Goal: Contribute content: Contribute content

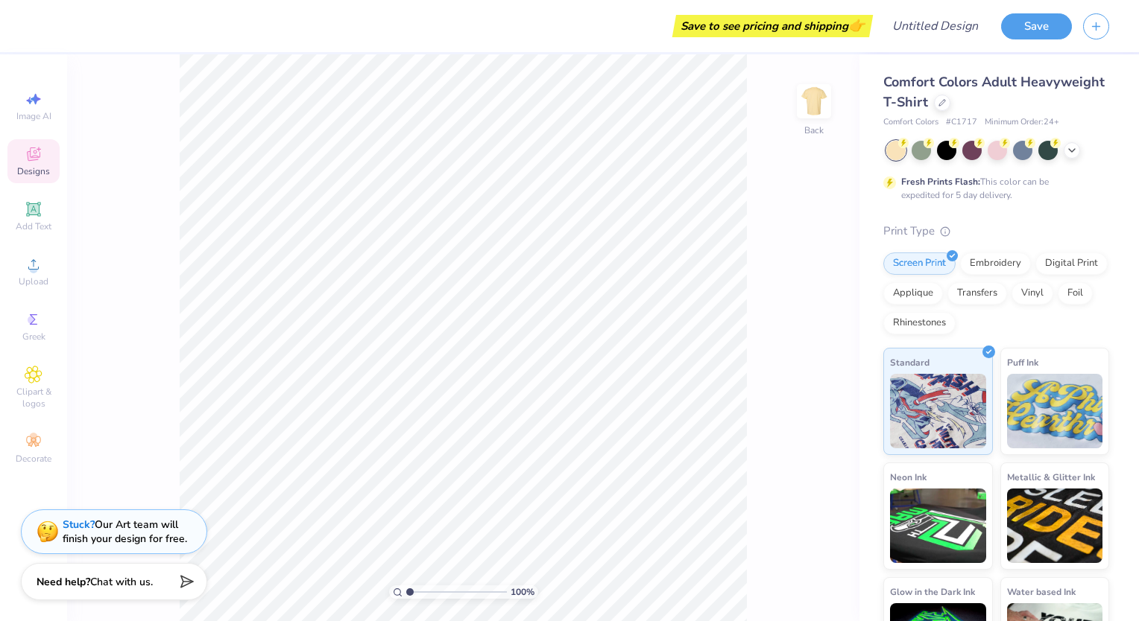
click at [21, 162] on div "Designs" at bounding box center [33, 161] width 52 height 44
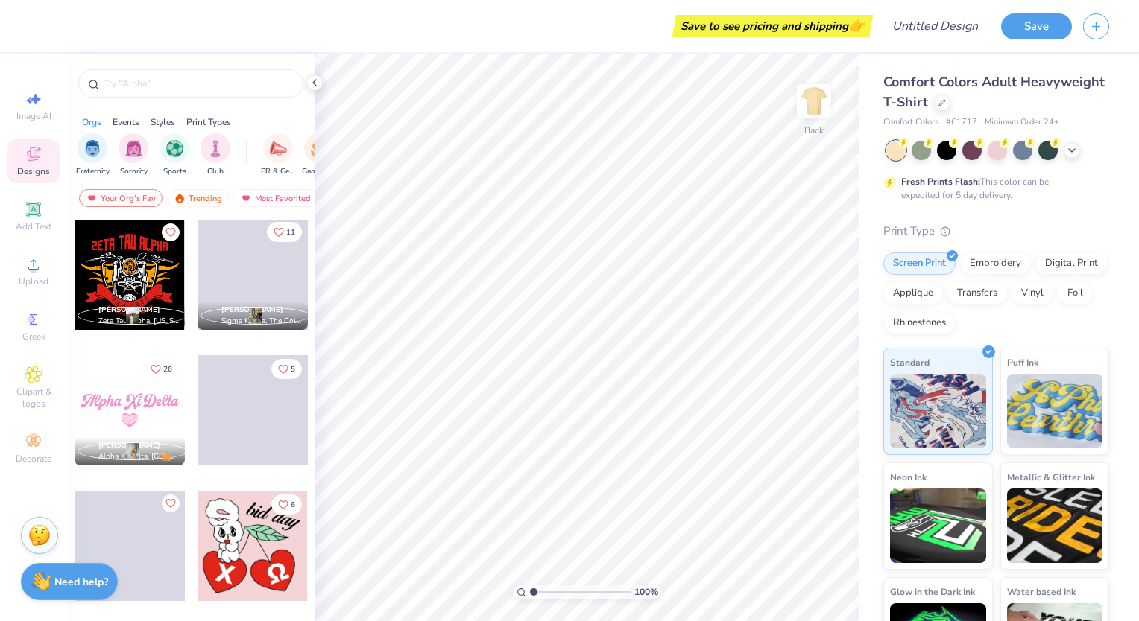
click at [276, 236] on icon "Like" at bounding box center [278, 232] width 10 height 10
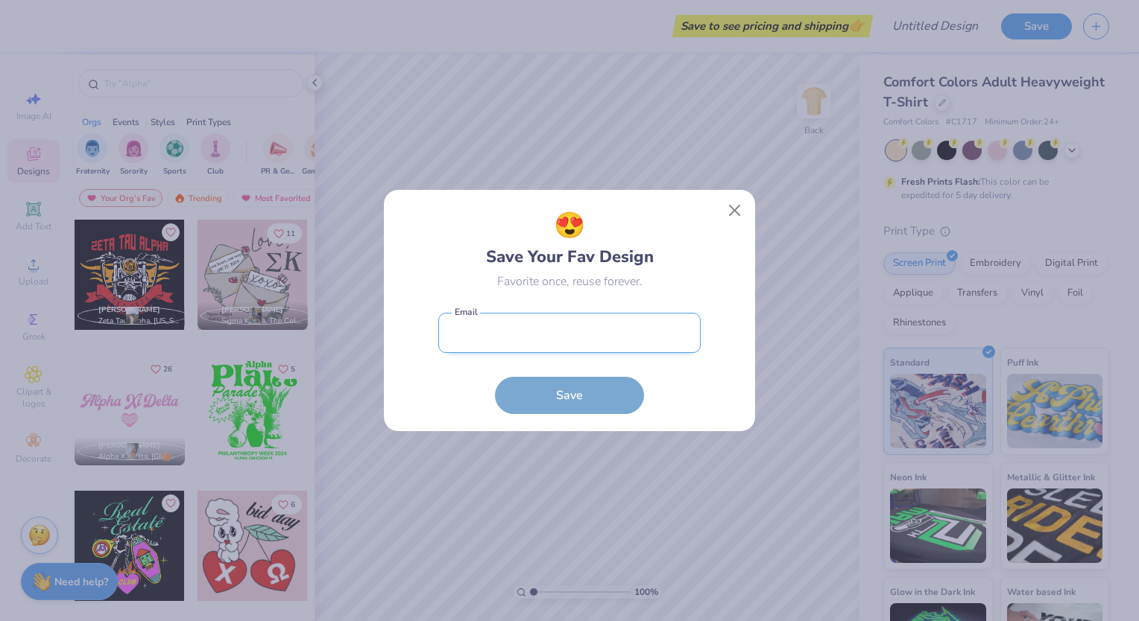
drag, startPoint x: 473, startPoint y: 325, endPoint x: 481, endPoint y: 332, distance: 11.1
click at [473, 325] on input "email" at bounding box center [569, 333] width 262 height 41
type input "[EMAIL_ADDRESS][DOMAIN_NAME]"
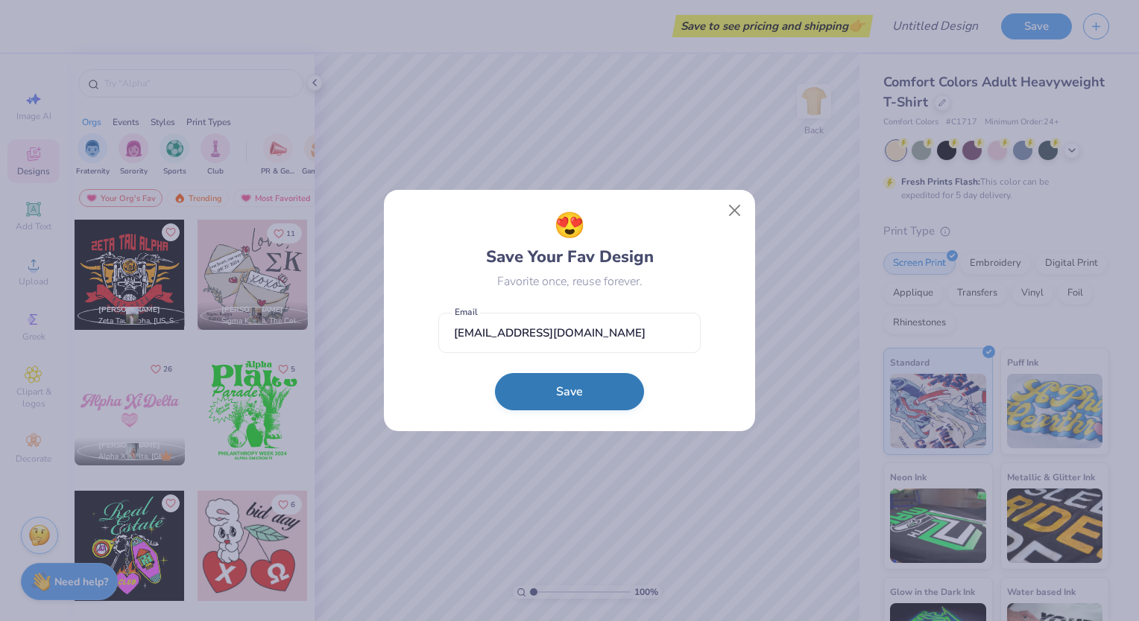
click at [564, 387] on button "Save" at bounding box center [569, 391] width 149 height 37
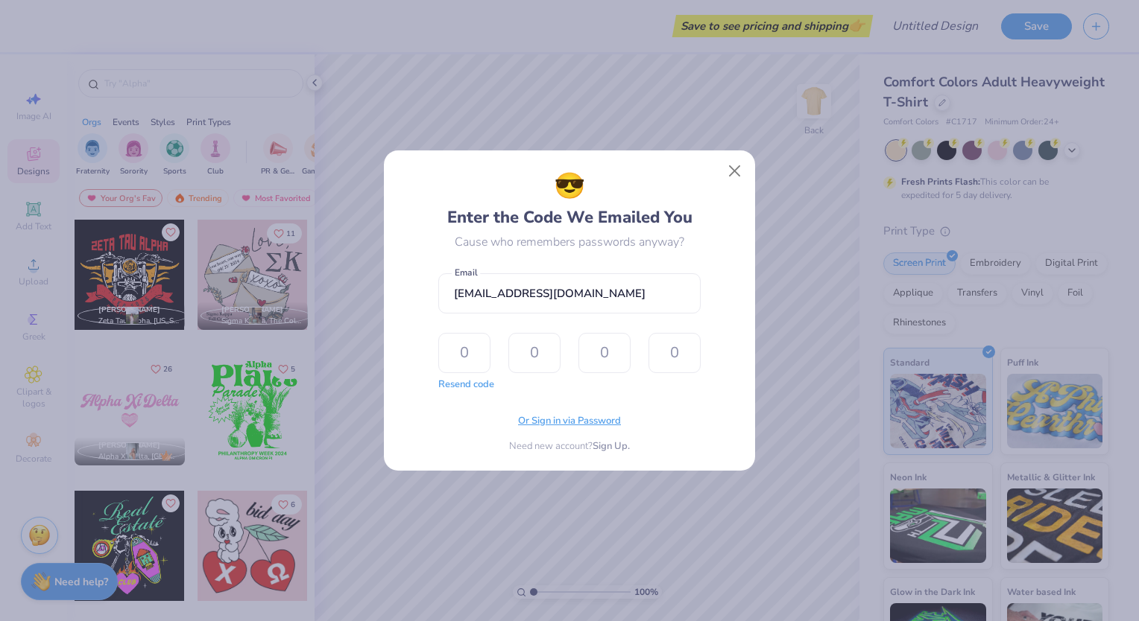
click at [563, 417] on span "Or Sign in via Password" at bounding box center [569, 421] width 103 height 15
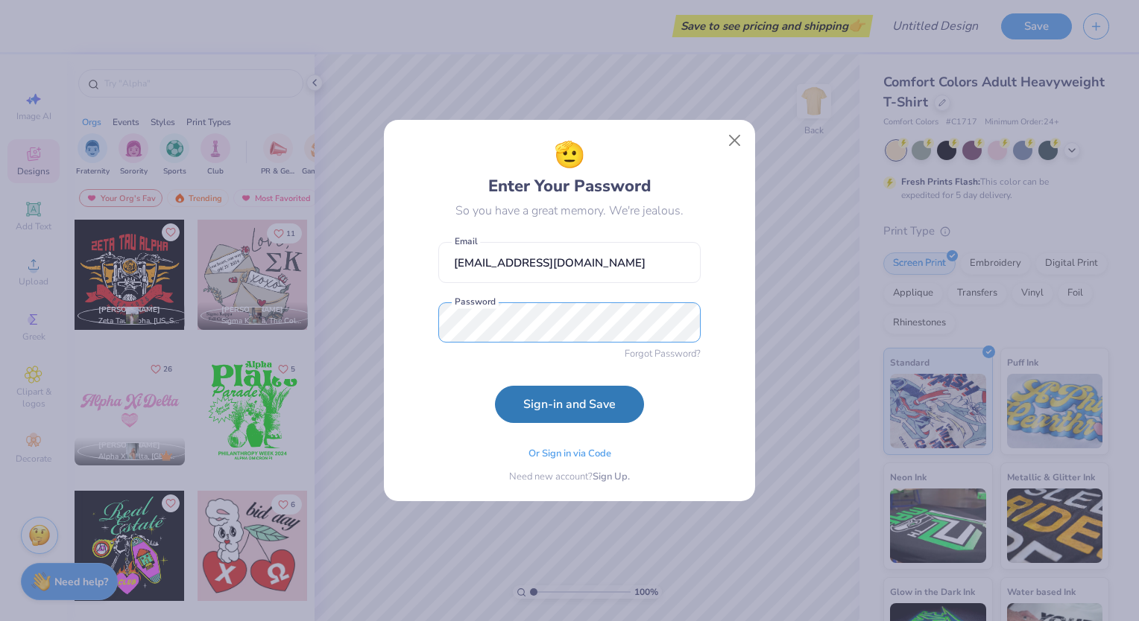
click at [495, 386] on button "Sign-in and Save" at bounding box center [569, 404] width 149 height 37
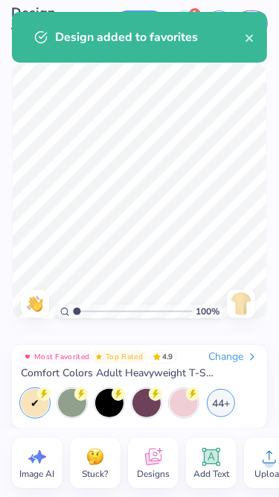
click at [250, 41] on icon "close" at bounding box center [250, 38] width 10 height 12
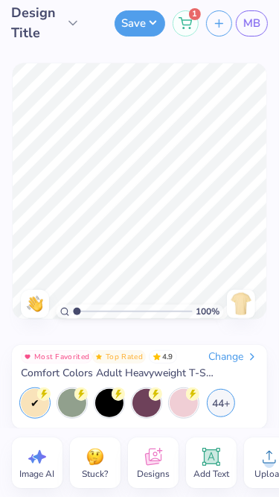
click at [191, 27] on div "1" at bounding box center [186, 23] width 26 height 26
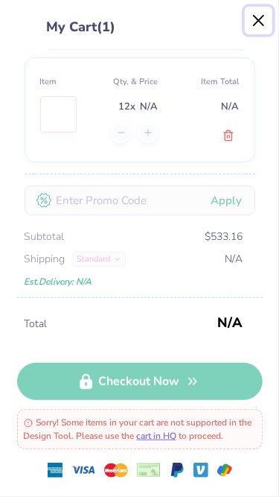
click at [257, 24] on button "Close" at bounding box center [259, 21] width 28 height 28
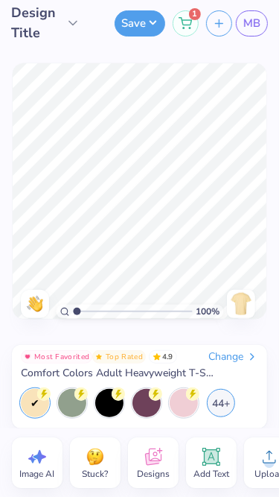
click at [164, 459] on icon at bounding box center [153, 457] width 22 height 22
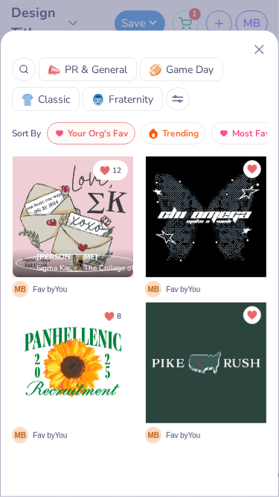
click at [203, 373] on div at bounding box center [206, 363] width 121 height 121
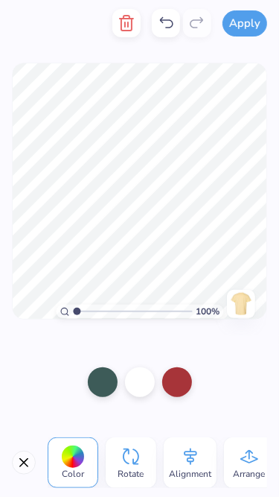
click at [247, 25] on button "Apply" at bounding box center [245, 23] width 45 height 26
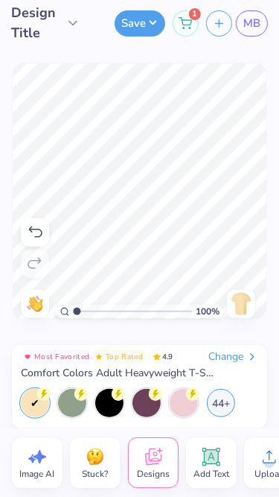
click at [144, 30] on button "Save" at bounding box center [140, 23] width 51 height 26
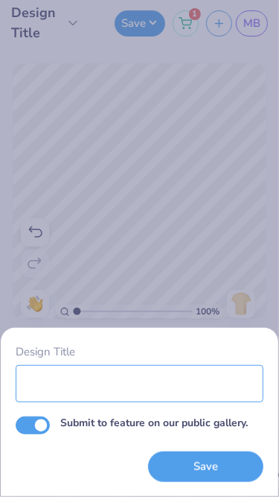
click at [113, 390] on input "Design Title" at bounding box center [140, 383] width 248 height 37
type input "Test Design Please Ignore"
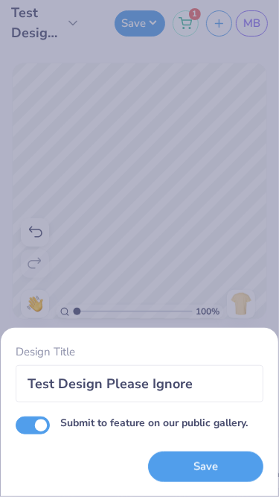
click at [179, 458] on button "Save" at bounding box center [206, 467] width 116 height 31
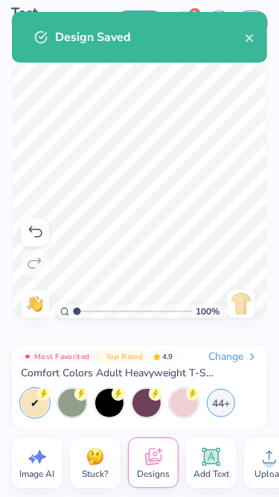
click at [250, 39] on icon "close" at bounding box center [249, 37] width 7 height 7
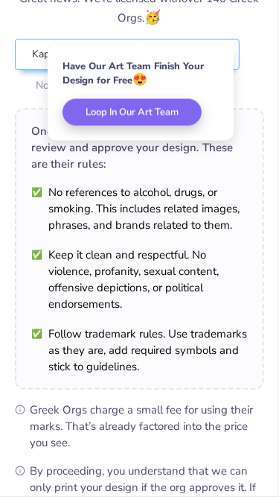
scroll to position [260, 0]
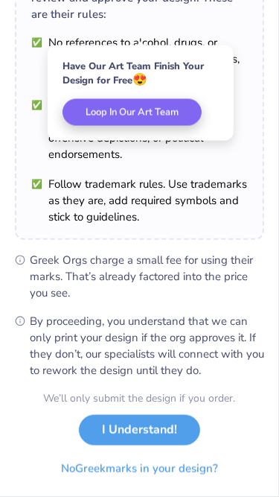
click at [156, 425] on button "I Understand!" at bounding box center [139, 430] width 121 height 31
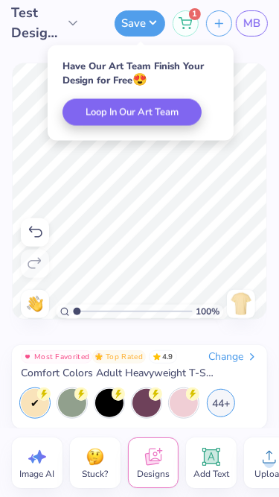
scroll to position [8, 0]
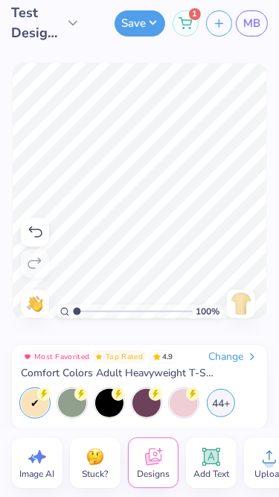
click at [196, 15] on span "1" at bounding box center [195, 14] width 12 height 12
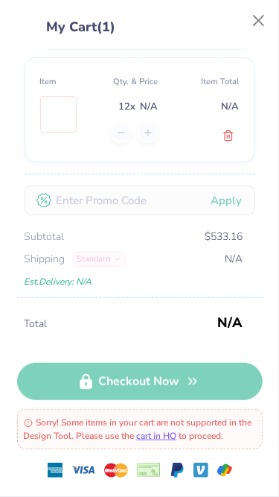
click at [151, 136] on div at bounding box center [134, 133] width 47 height 20
click at [109, 386] on div "Total N/A Checkout Now Sorry! Some items in your cart are not supported in the …" at bounding box center [140, 397] width 246 height 200
click at [230, 133] on polyline at bounding box center [228, 133] width 9 height 0
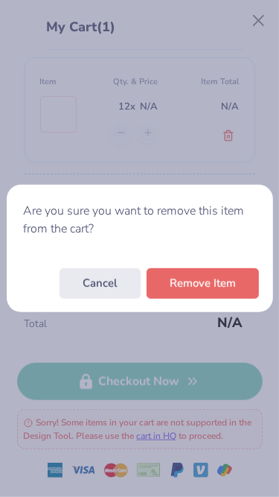
click at [122, 274] on button "Cancel" at bounding box center [100, 283] width 81 height 31
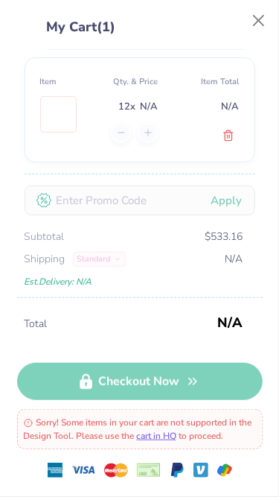
click at [230, 133] on icon at bounding box center [229, 136] width 12 height 12
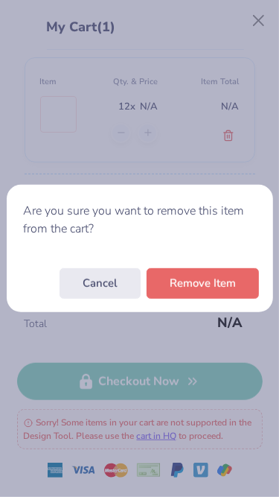
click at [199, 274] on button "Remove Item" at bounding box center [203, 283] width 113 height 31
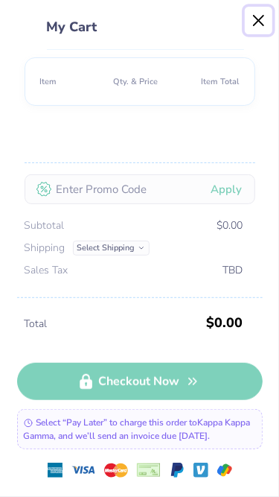
click at [264, 26] on button "Close" at bounding box center [259, 21] width 28 height 28
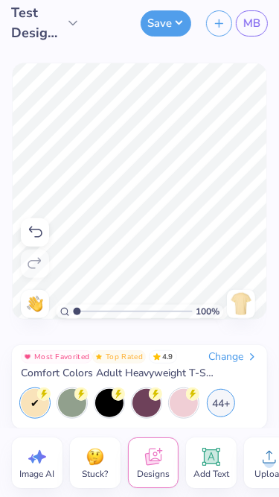
click at [176, 26] on button "Save" at bounding box center [166, 23] width 51 height 26
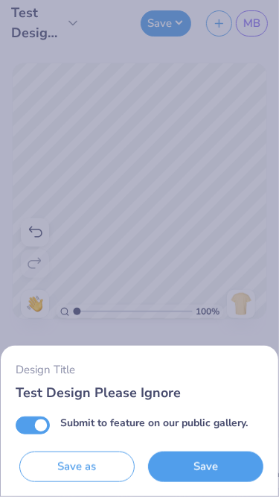
click at [192, 131] on div "Design Title Test Design Please Ignore Submit to feature on our public gallery.…" at bounding box center [139, 248] width 279 height 497
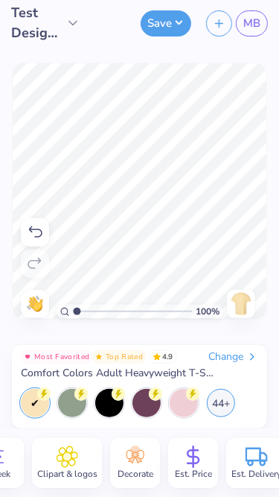
scroll to position [0, 349]
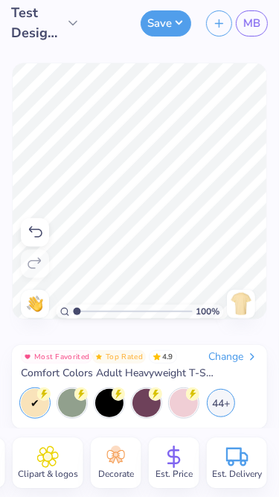
click at [250, 25] on span "MB" at bounding box center [252, 23] width 17 height 17
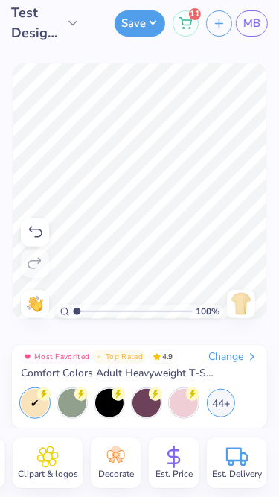
click at [191, 27] on div "11" at bounding box center [186, 23] width 26 height 26
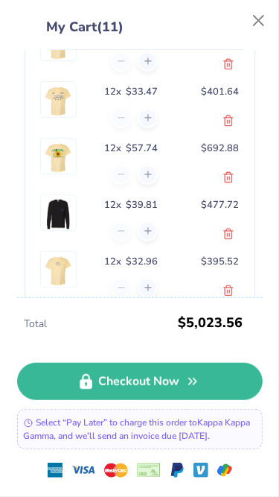
scroll to position [598, 0]
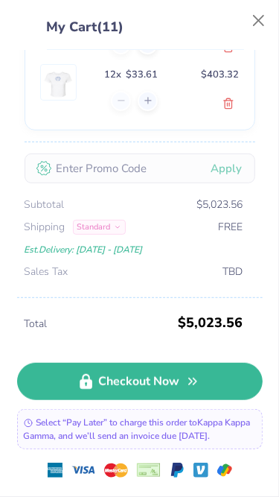
click at [259, 27] on button "Close" at bounding box center [259, 21] width 28 height 28
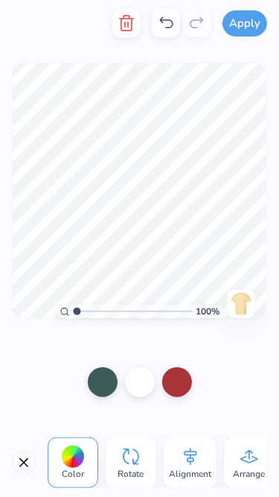
scroll to position [0, 0]
click at [125, 27] on line "button" at bounding box center [125, 24] width 0 height 4
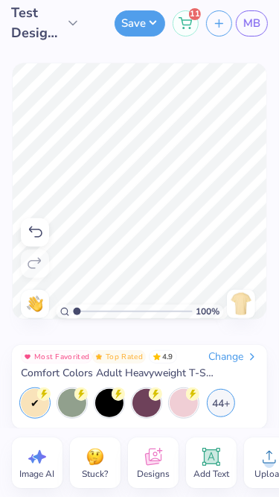
click at [253, 464] on div "Upload" at bounding box center [269, 462] width 51 height 51
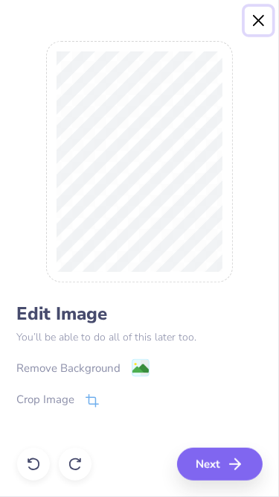
click at [259, 26] on button "Close" at bounding box center [259, 21] width 28 height 28
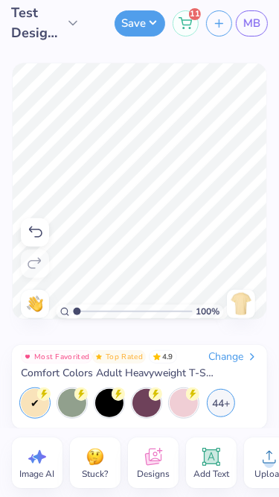
click at [209, 449] on icon at bounding box center [211, 457] width 22 height 22
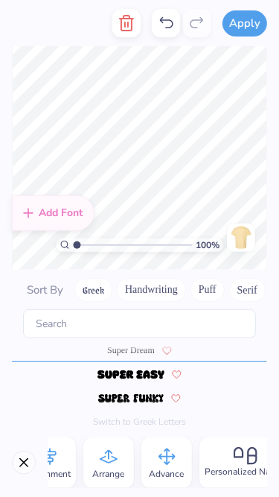
scroll to position [0, 506]
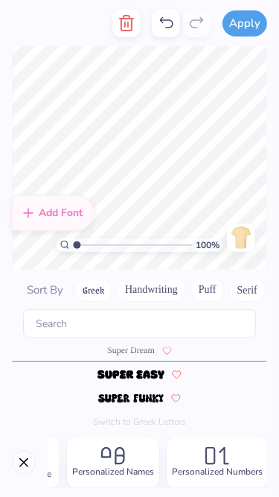
click at [133, 469] on span "Personalized Names" at bounding box center [113, 471] width 82 height 13
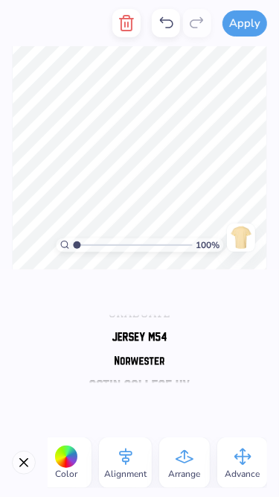
scroll to position [440, 0]
